Goal: Find specific page/section

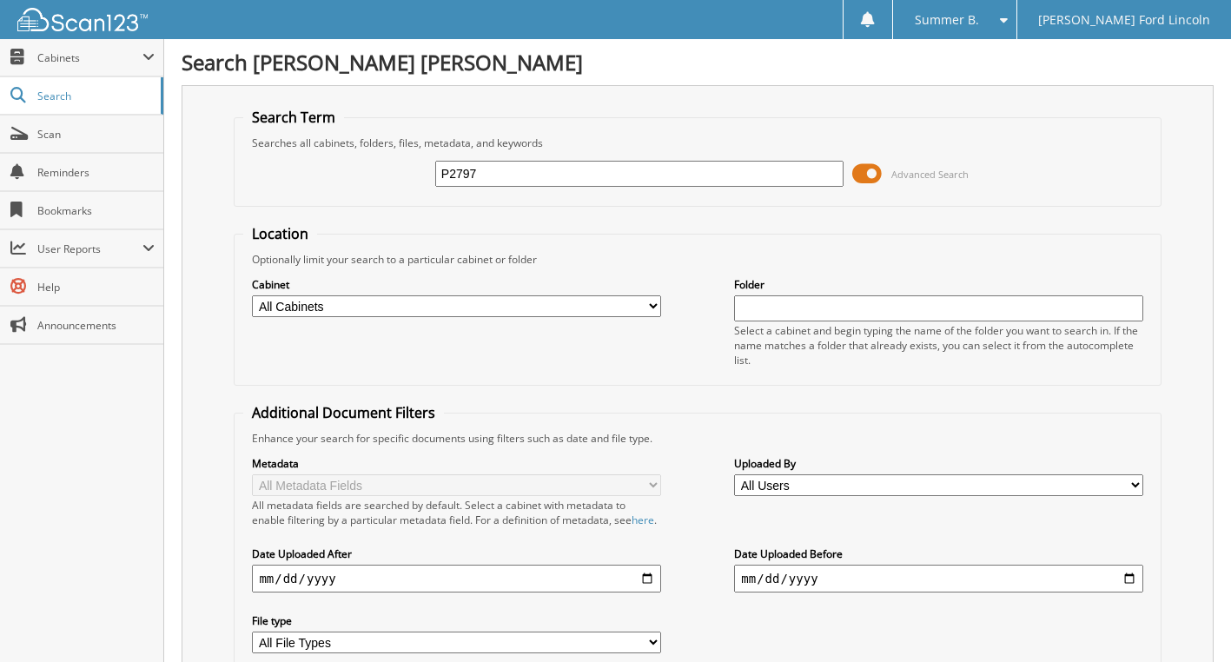
type input "P2797"
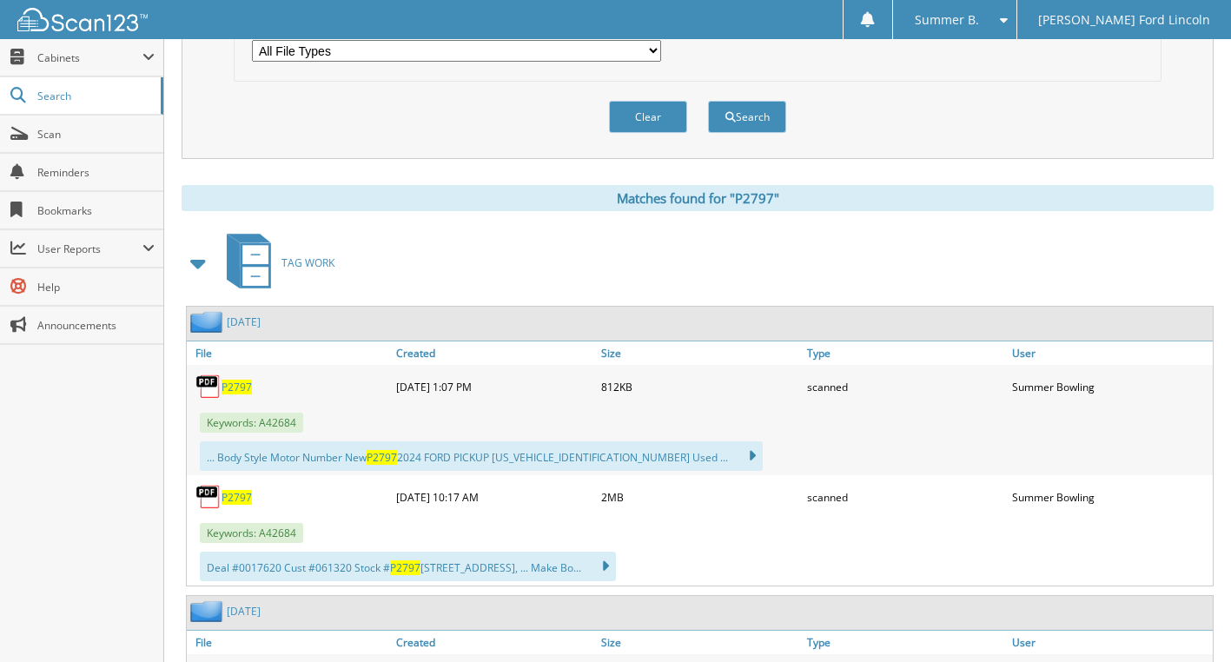
scroll to position [608, 0]
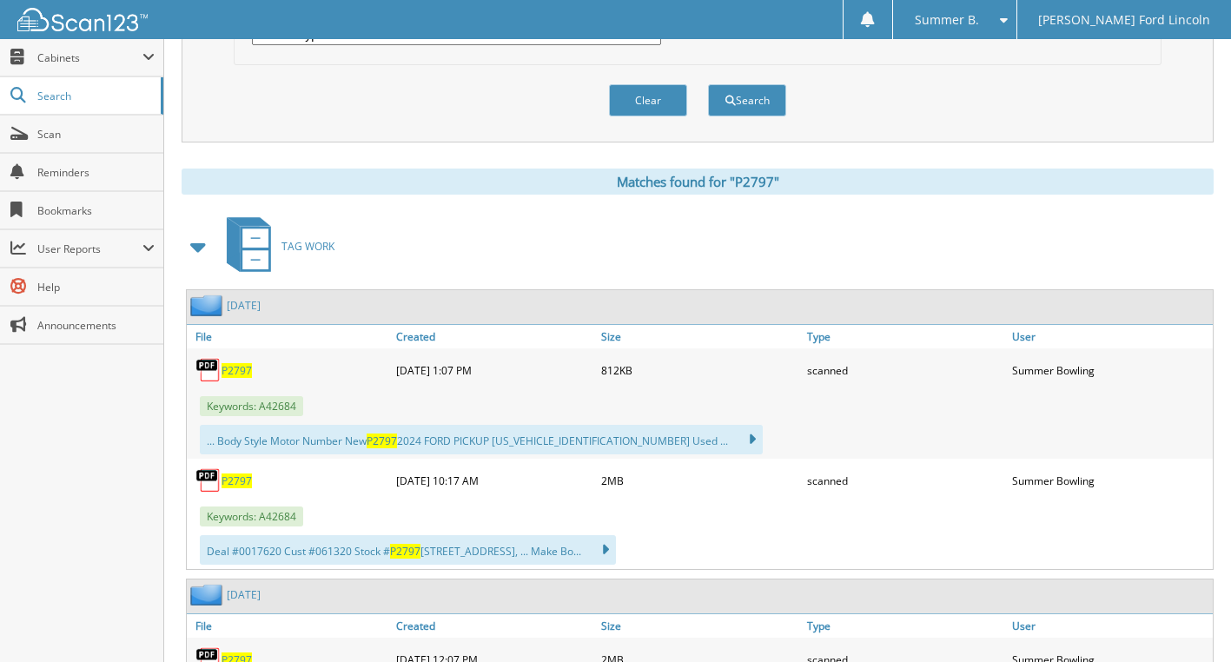
click at [241, 378] on span "P2797" at bounding box center [237, 370] width 30 height 15
click at [242, 488] on span "P2797" at bounding box center [237, 480] width 30 height 15
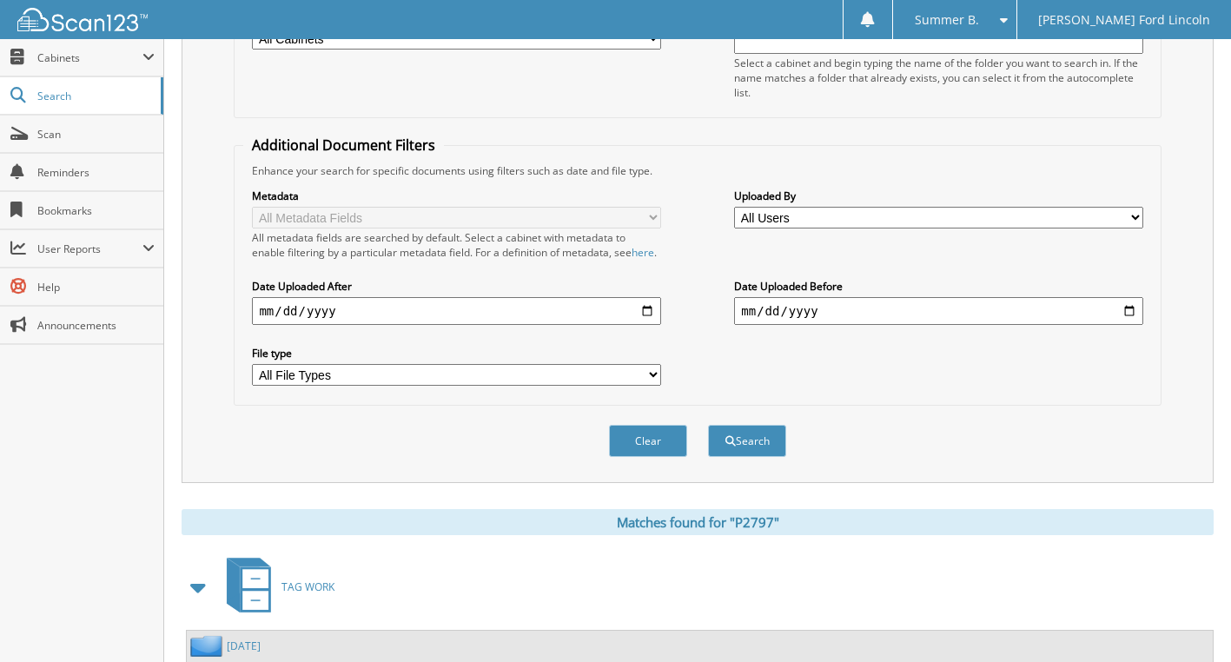
scroll to position [261, 0]
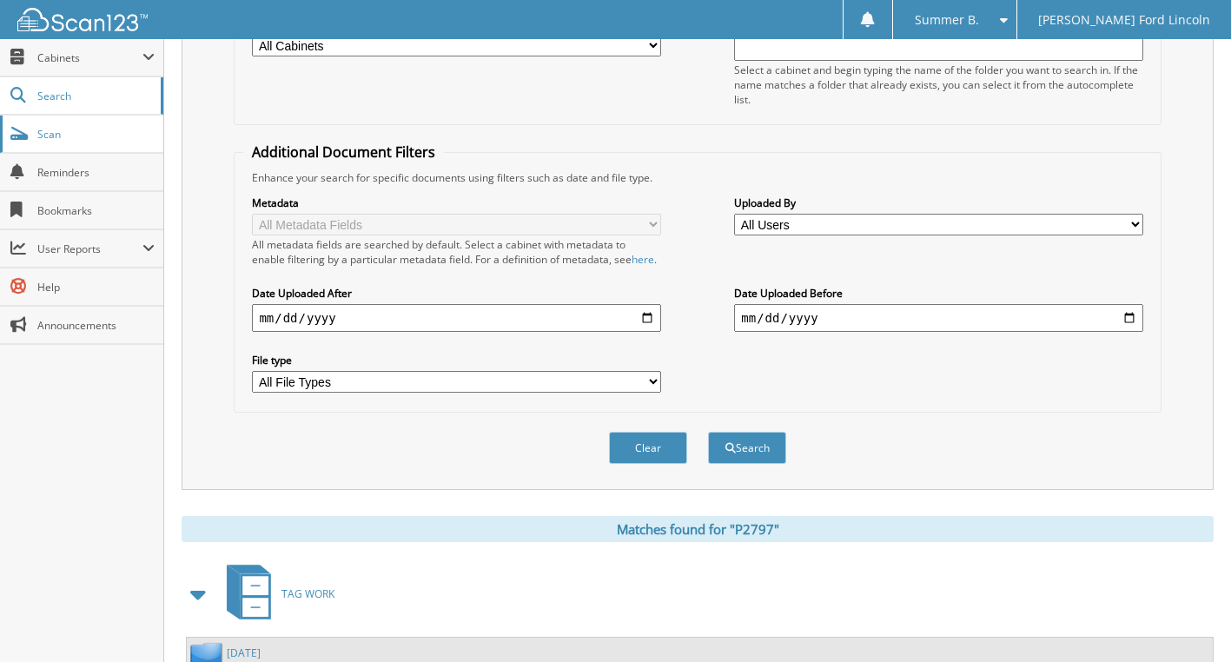
click at [53, 129] on span "Scan" at bounding box center [95, 134] width 117 height 15
